Goal: Navigation & Orientation: Find specific page/section

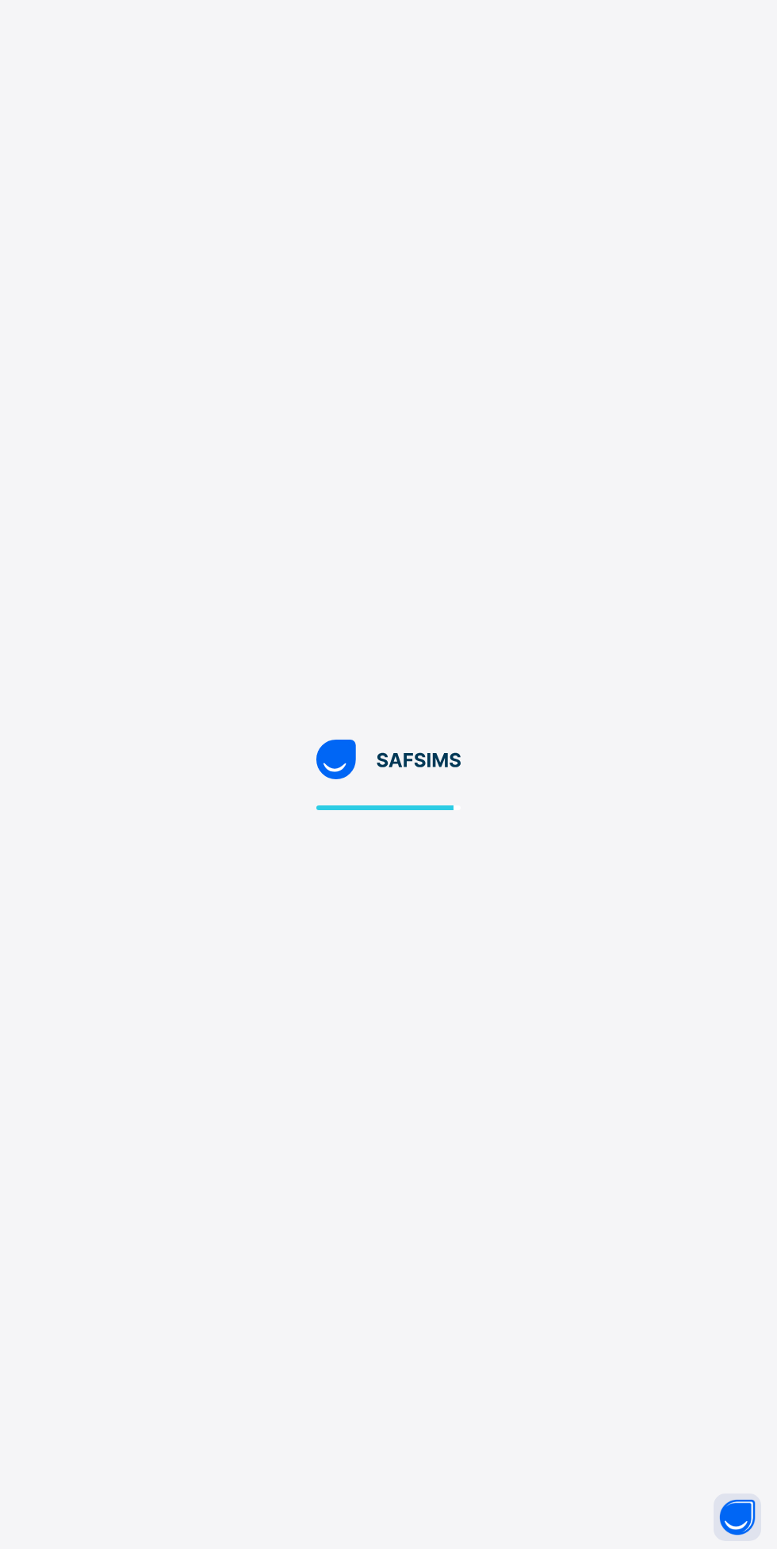
click at [10, 1043] on div at bounding box center [388, 774] width 777 height 1549
click at [203, 595] on div at bounding box center [388, 774] width 777 height 1549
